Goal: Task Accomplishment & Management: Use online tool/utility

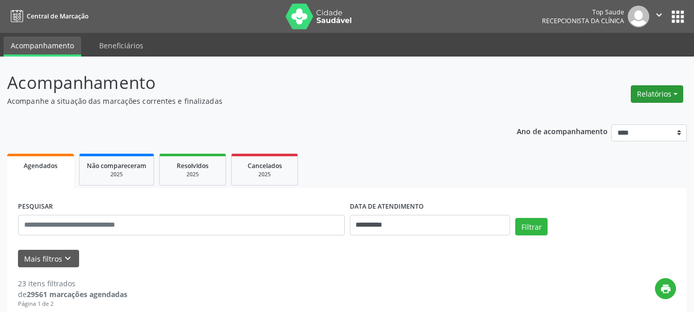
click at [645, 89] on div "Relatórios Agendamentos Procedimentos realizados" at bounding box center [658, 94] width 60 height 25
click at [644, 93] on button "Relatórios" at bounding box center [657, 93] width 52 height 17
click at [595, 115] on link "Agendamentos" at bounding box center [629, 116] width 111 height 14
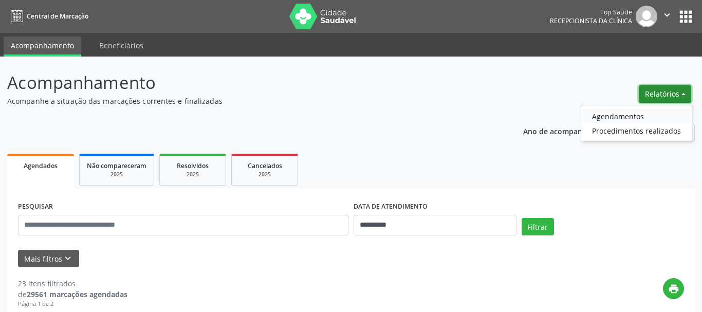
select select "*"
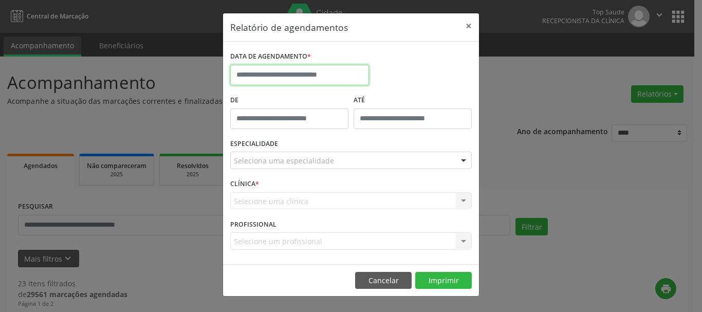
click at [318, 73] on input "text" at bounding box center [299, 75] width 139 height 21
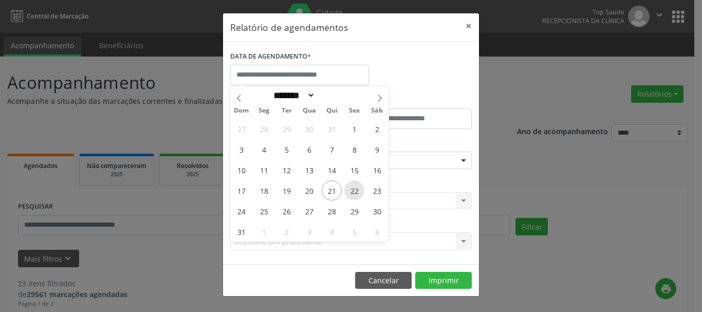
click at [355, 189] on span "22" at bounding box center [354, 190] width 20 height 20
type input "**********"
click at [355, 189] on span "22" at bounding box center [354, 190] width 20 height 20
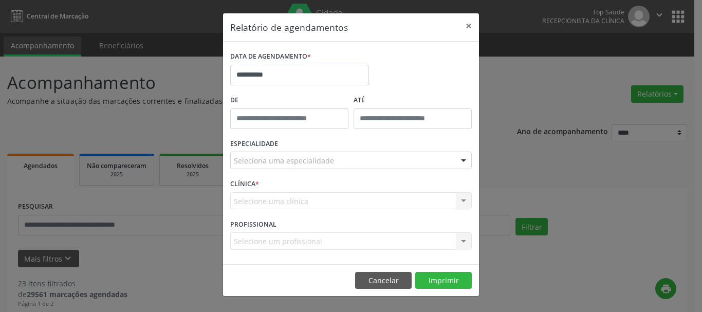
click at [364, 154] on div "Seleciona uma especialidade" at bounding box center [351, 160] width 242 height 17
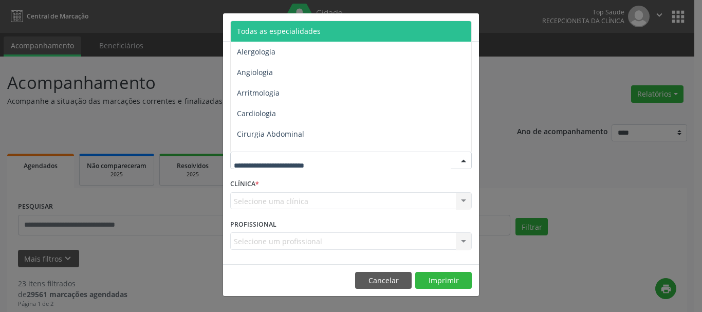
click at [326, 26] on span "Todas as especialidades" at bounding box center [352, 31] width 242 height 21
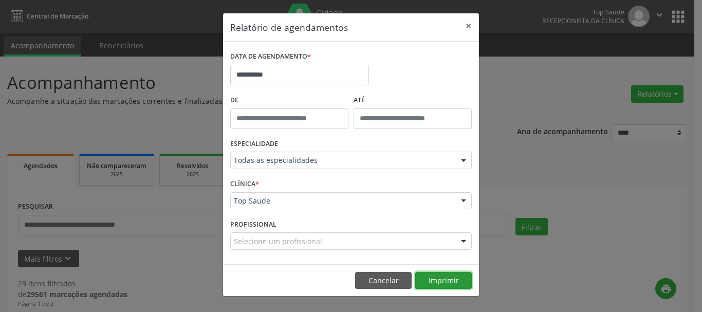
click at [445, 282] on button "Imprimir" at bounding box center [443, 280] width 57 height 17
